Goal: Check status

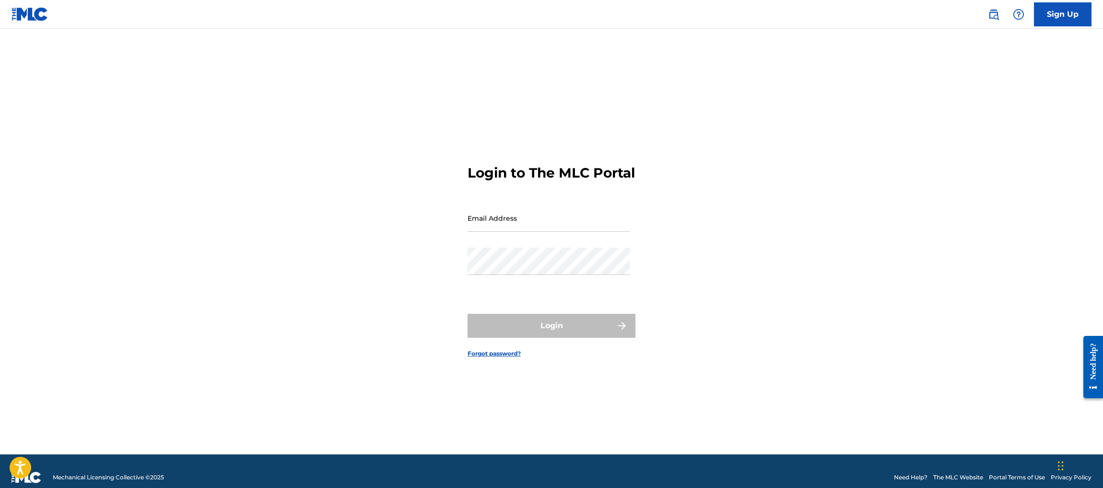
click at [514, 226] on input "Email Address" at bounding box center [549, 217] width 162 height 27
type input "[PERSON_NAME][EMAIL_ADDRESS][DOMAIN_NAME]"
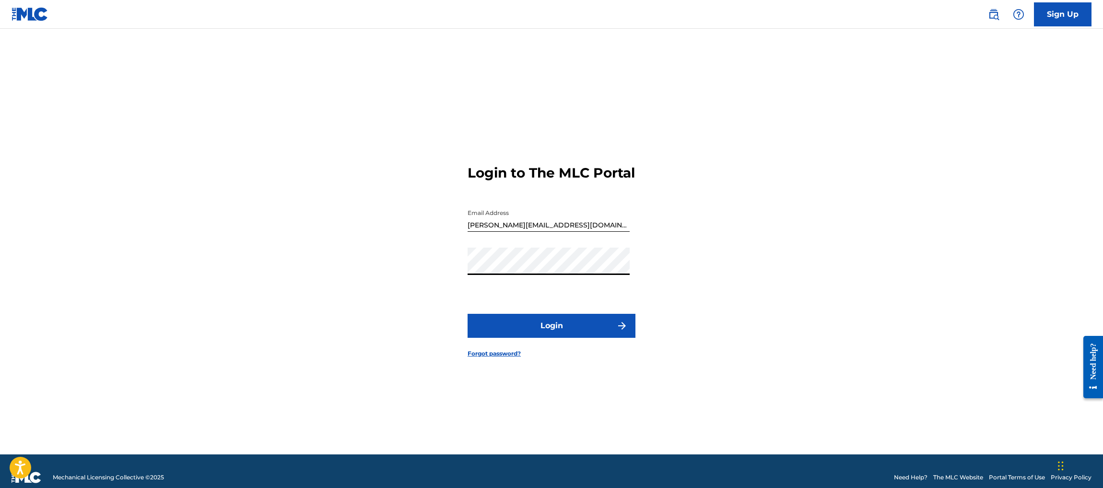
click at [556, 332] on button "Login" at bounding box center [552, 326] width 168 height 24
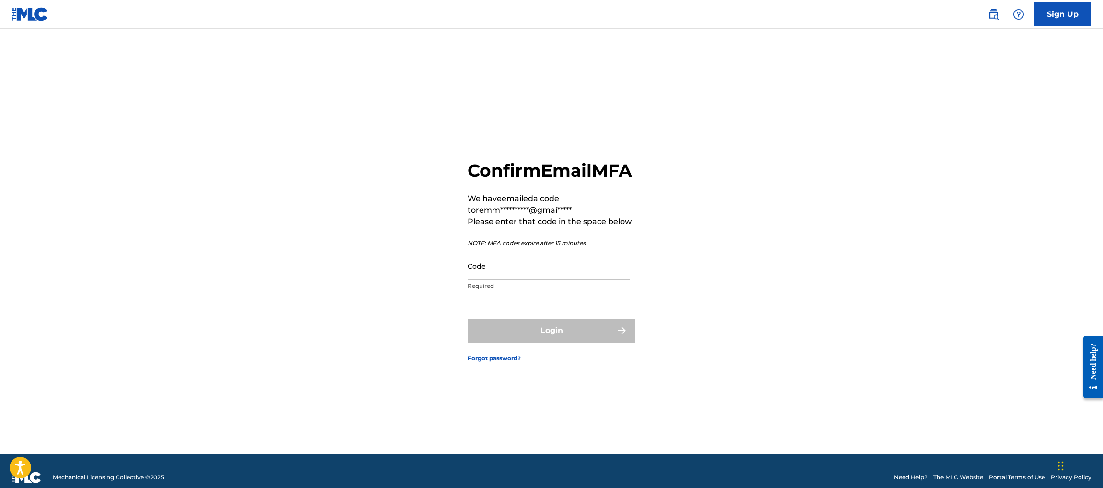
click at [542, 280] on input "Code" at bounding box center [549, 265] width 162 height 27
paste input "801478"
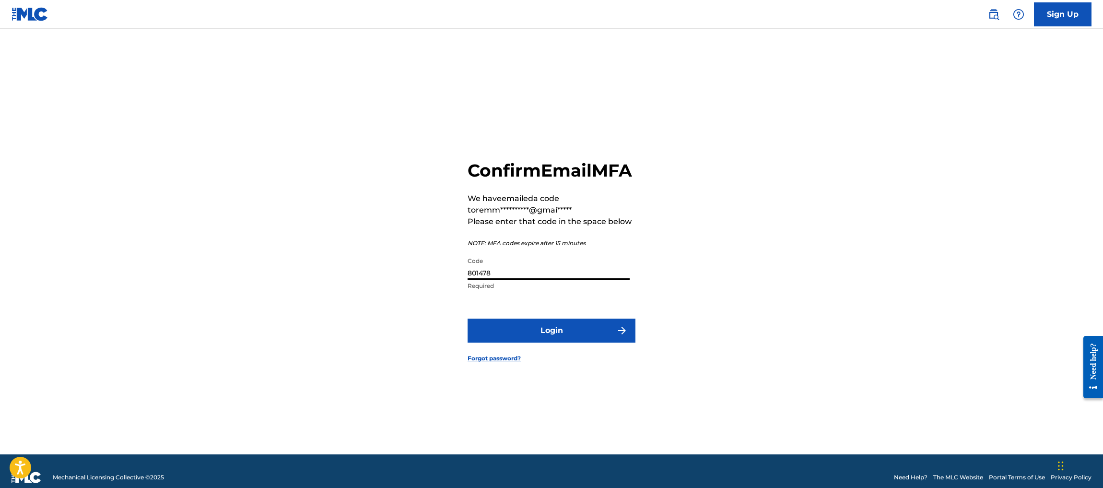
type input "801478"
click at [558, 338] on button "Login" at bounding box center [552, 331] width 168 height 24
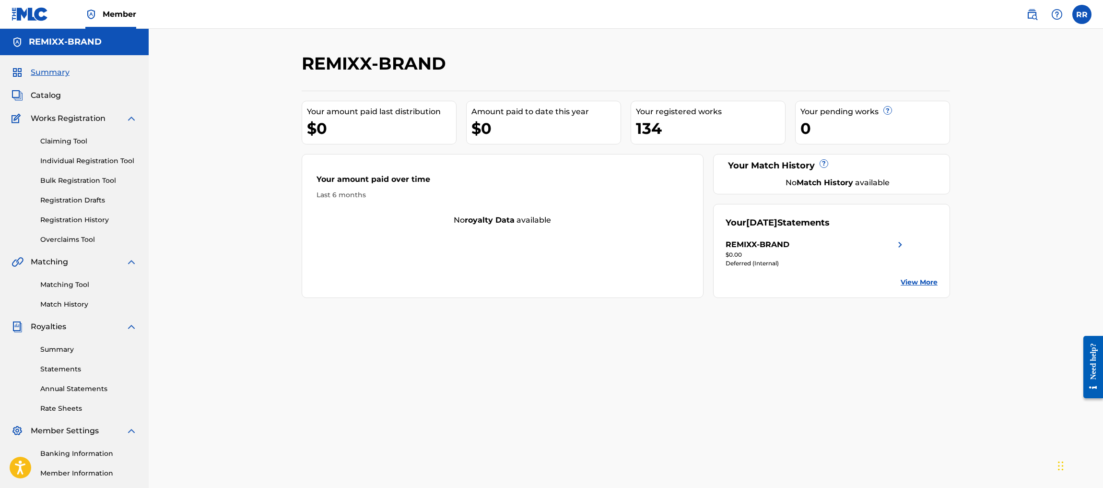
click at [48, 78] on span "Summary" at bounding box center [50, 73] width 39 height 12
click at [925, 279] on link "View More" at bounding box center [919, 282] width 37 height 10
